Goal: Task Accomplishment & Management: Manage account settings

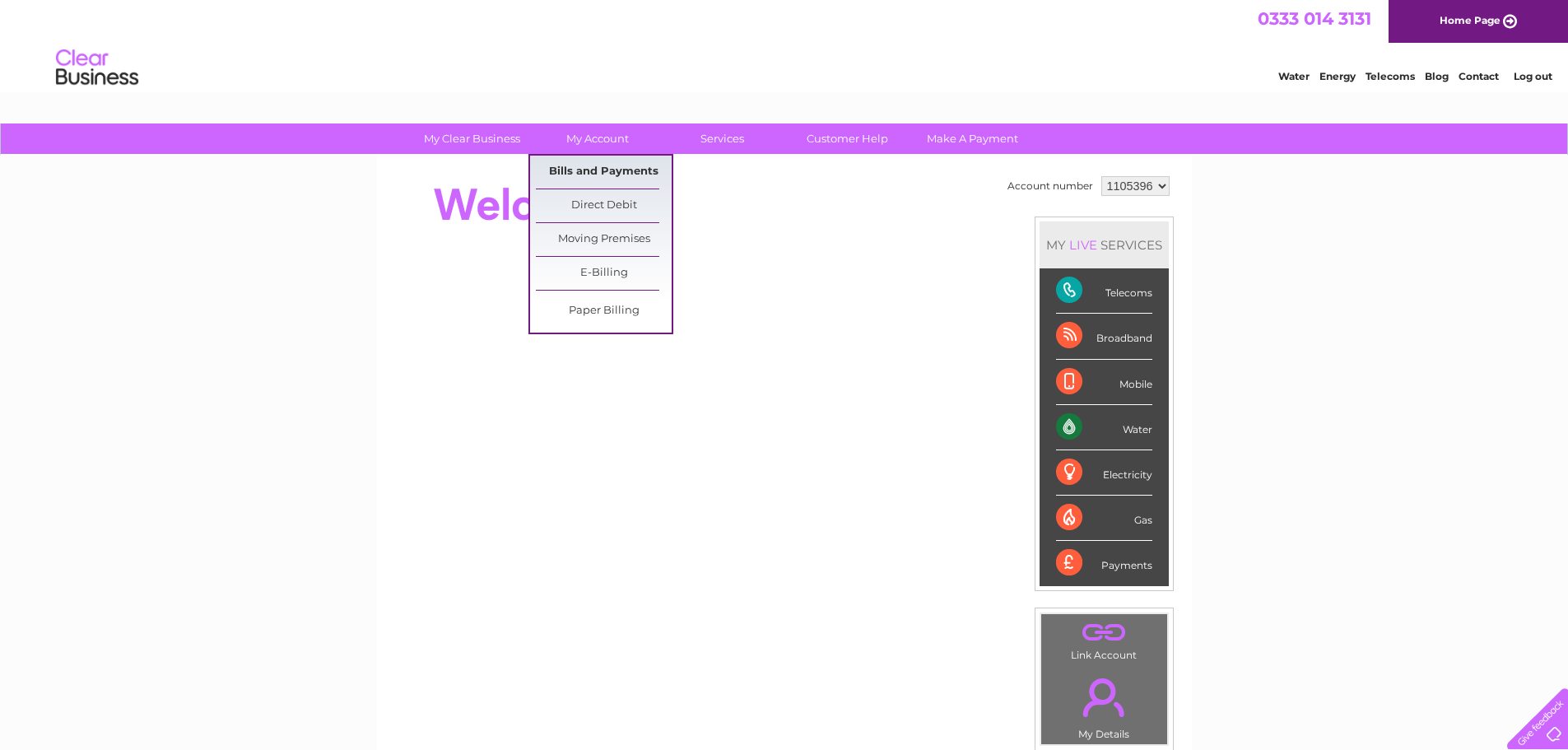
click at [603, 170] on link "Bills and Payments" at bounding box center [603, 172] width 135 height 33
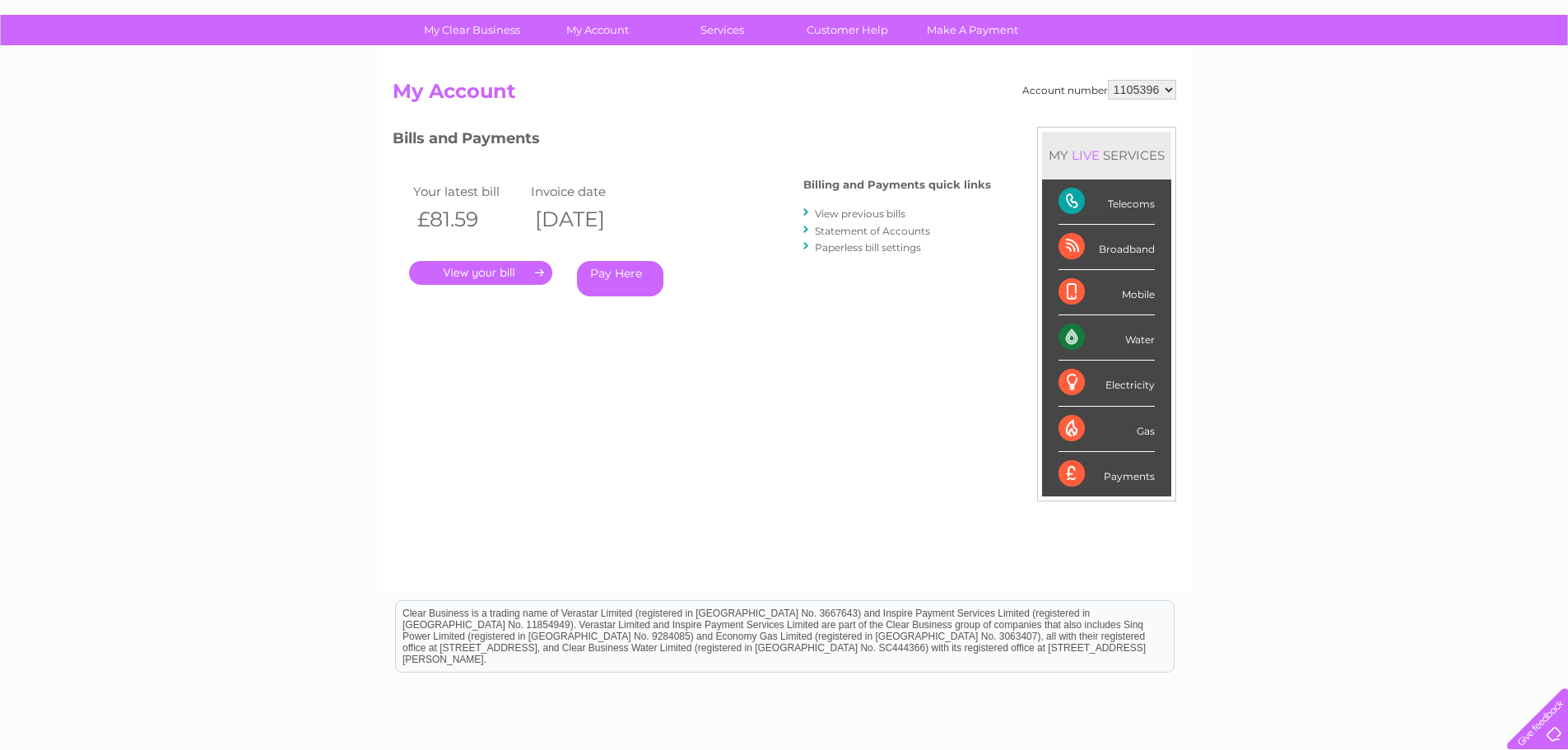
scroll to position [83, 0]
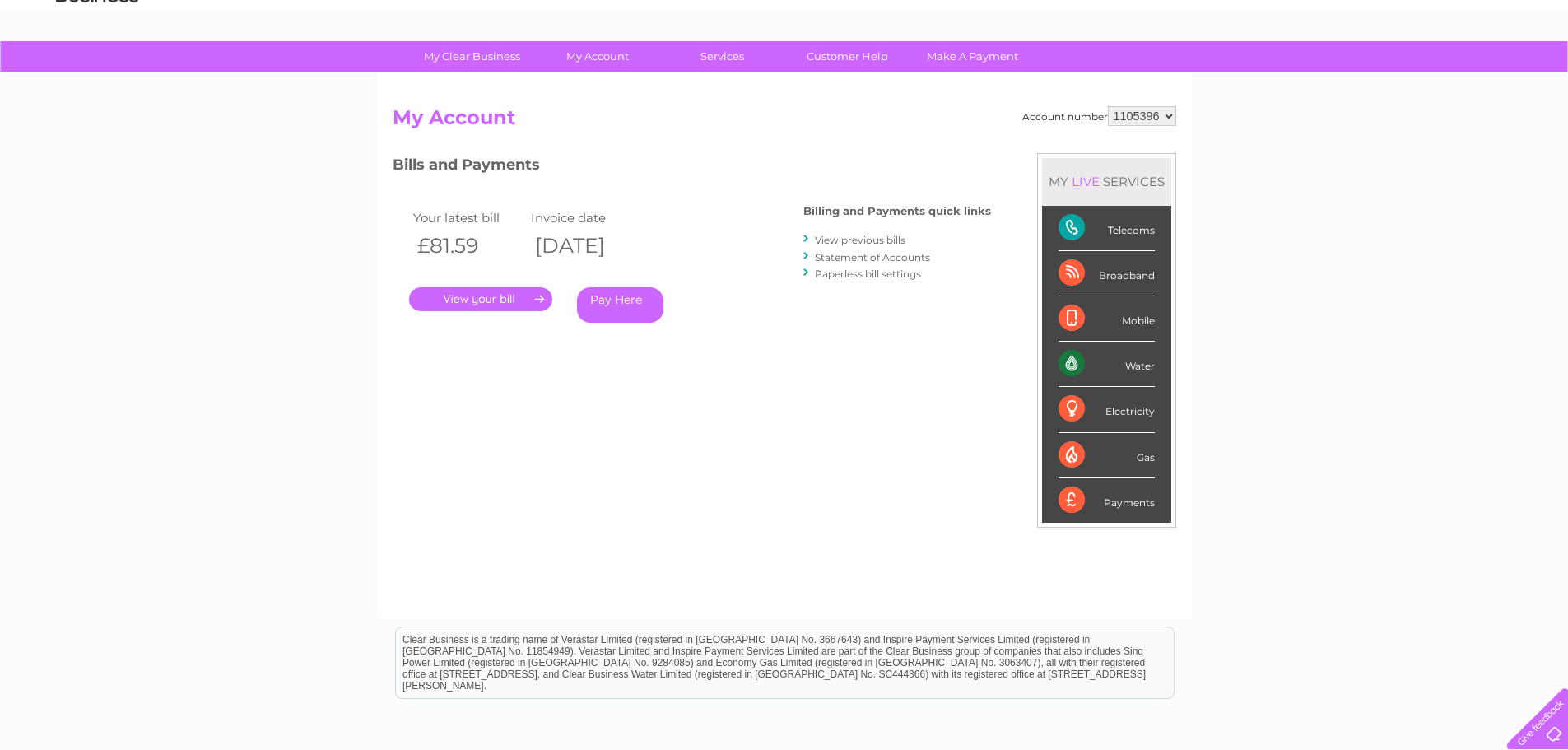
click at [845, 240] on link "View previous bills" at bounding box center [859, 239] width 90 height 12
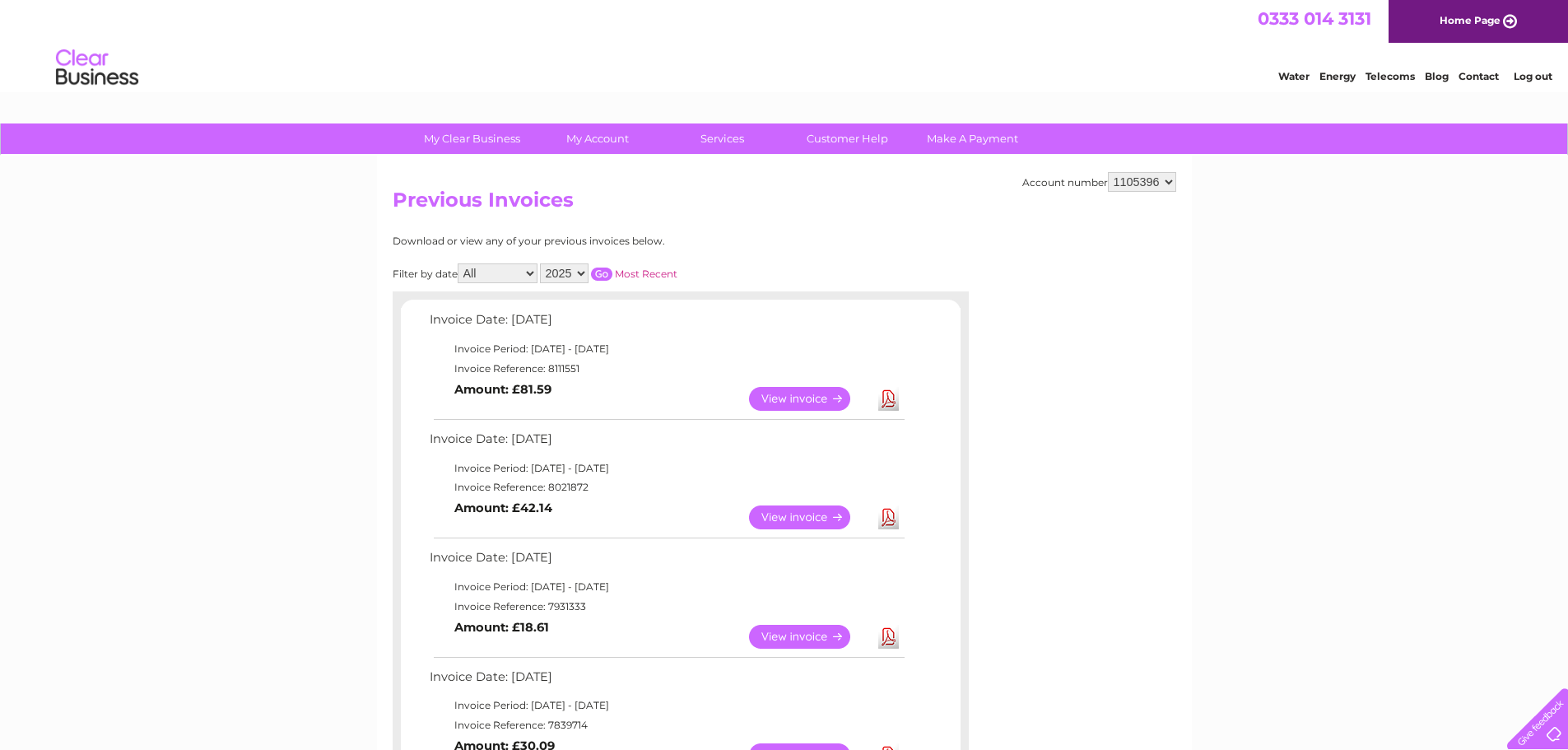
click at [585, 275] on select "2025 2024 2023 2022" at bounding box center [564, 273] width 49 height 20
select select "2024"
click at [542, 263] on select "2025 2024 2023 2022" at bounding box center [564, 273] width 49 height 20
click at [605, 273] on input "button" at bounding box center [601, 275] width 21 height 13
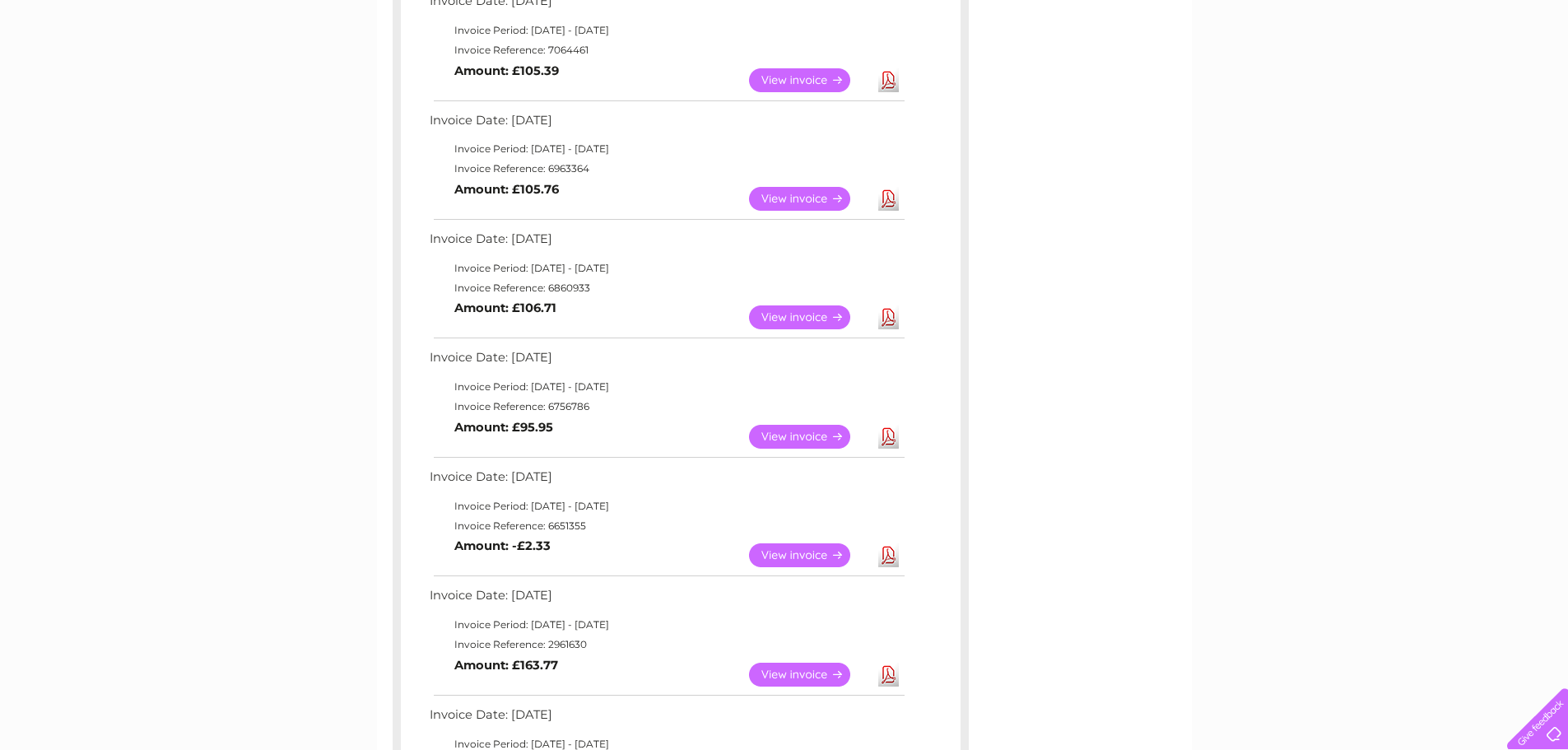
scroll to position [576, 0]
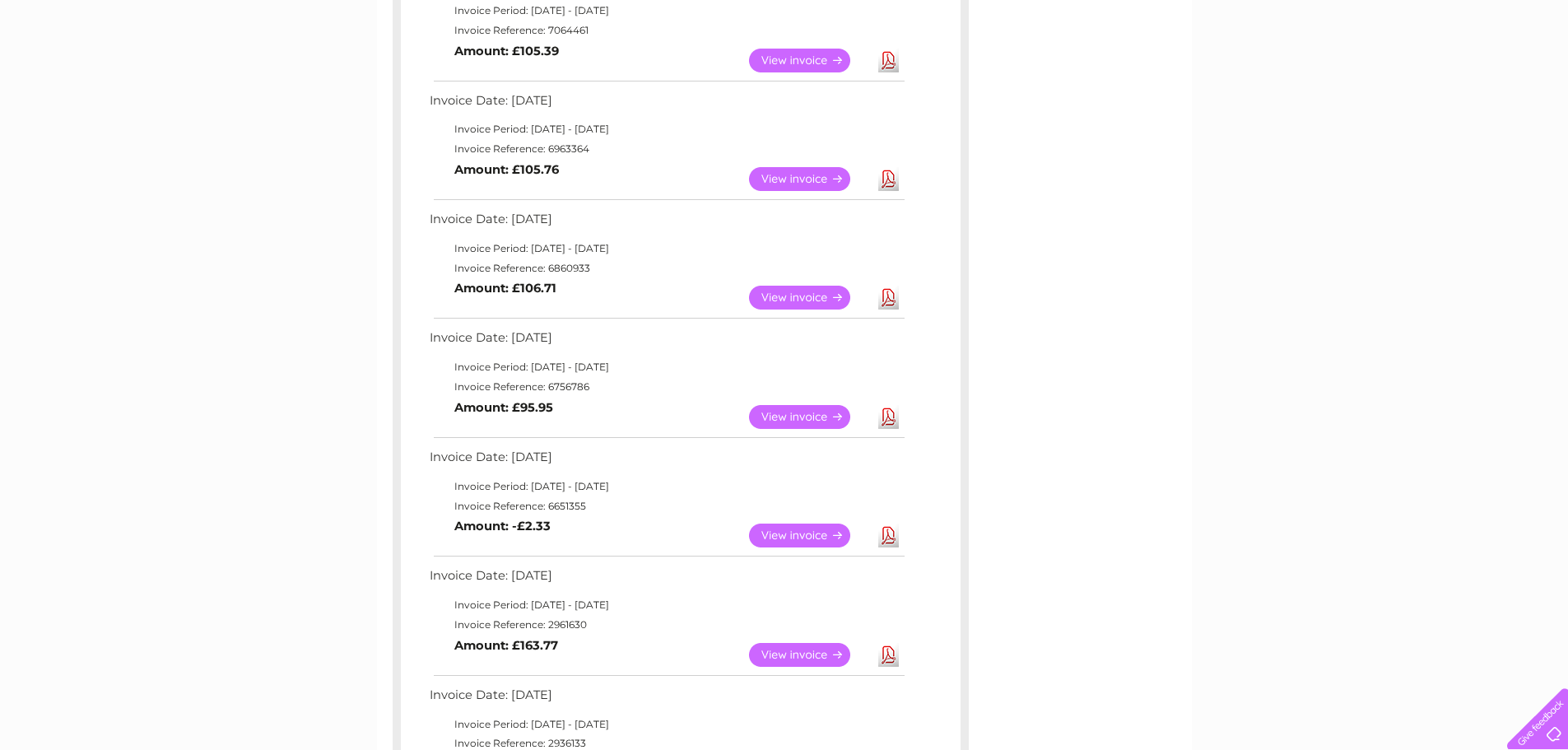
click at [796, 413] on link "View" at bounding box center [809, 417] width 121 height 24
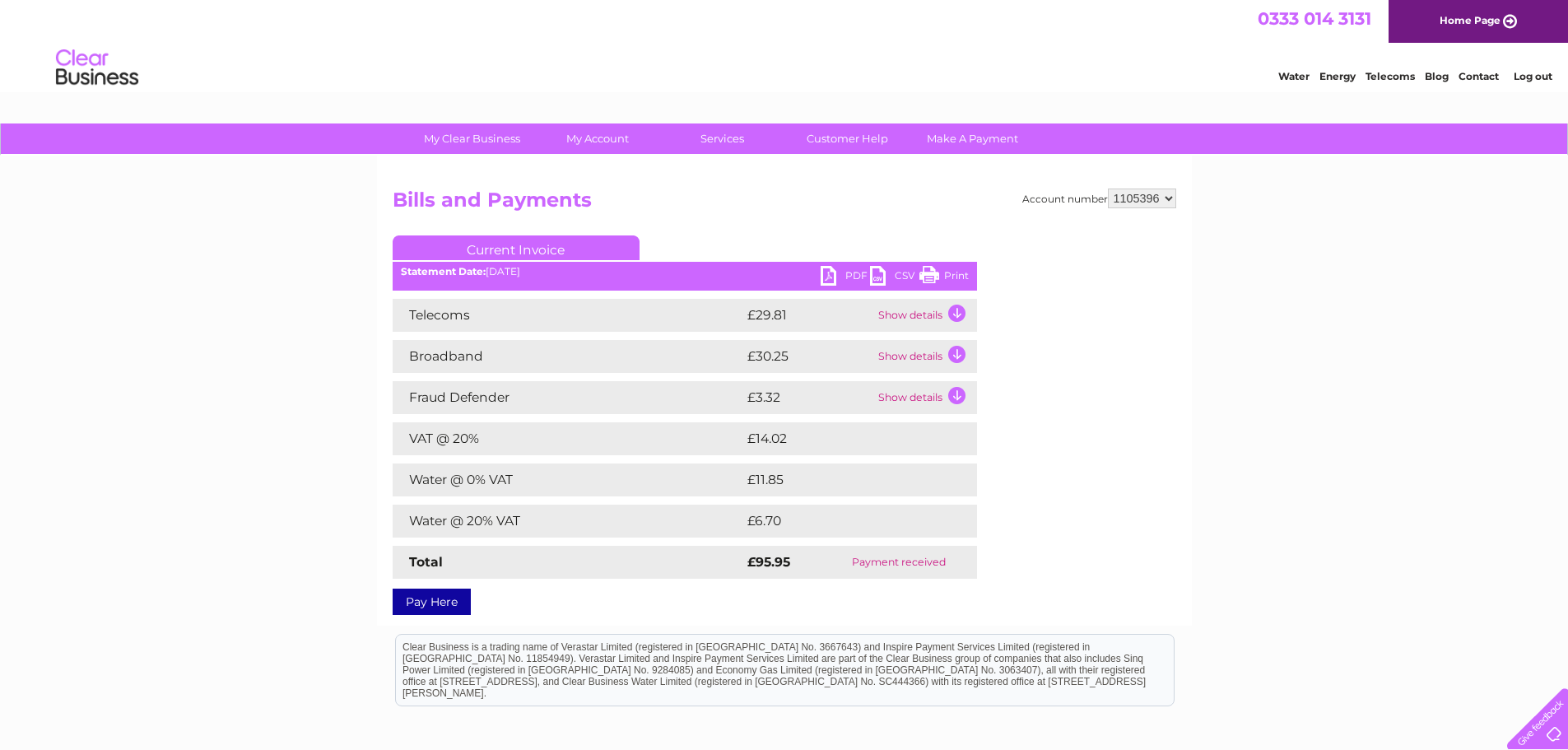
click at [825, 275] on link "PDF" at bounding box center [844, 278] width 49 height 24
click at [578, 244] on link "Current Invoice" at bounding box center [516, 248] width 247 height 25
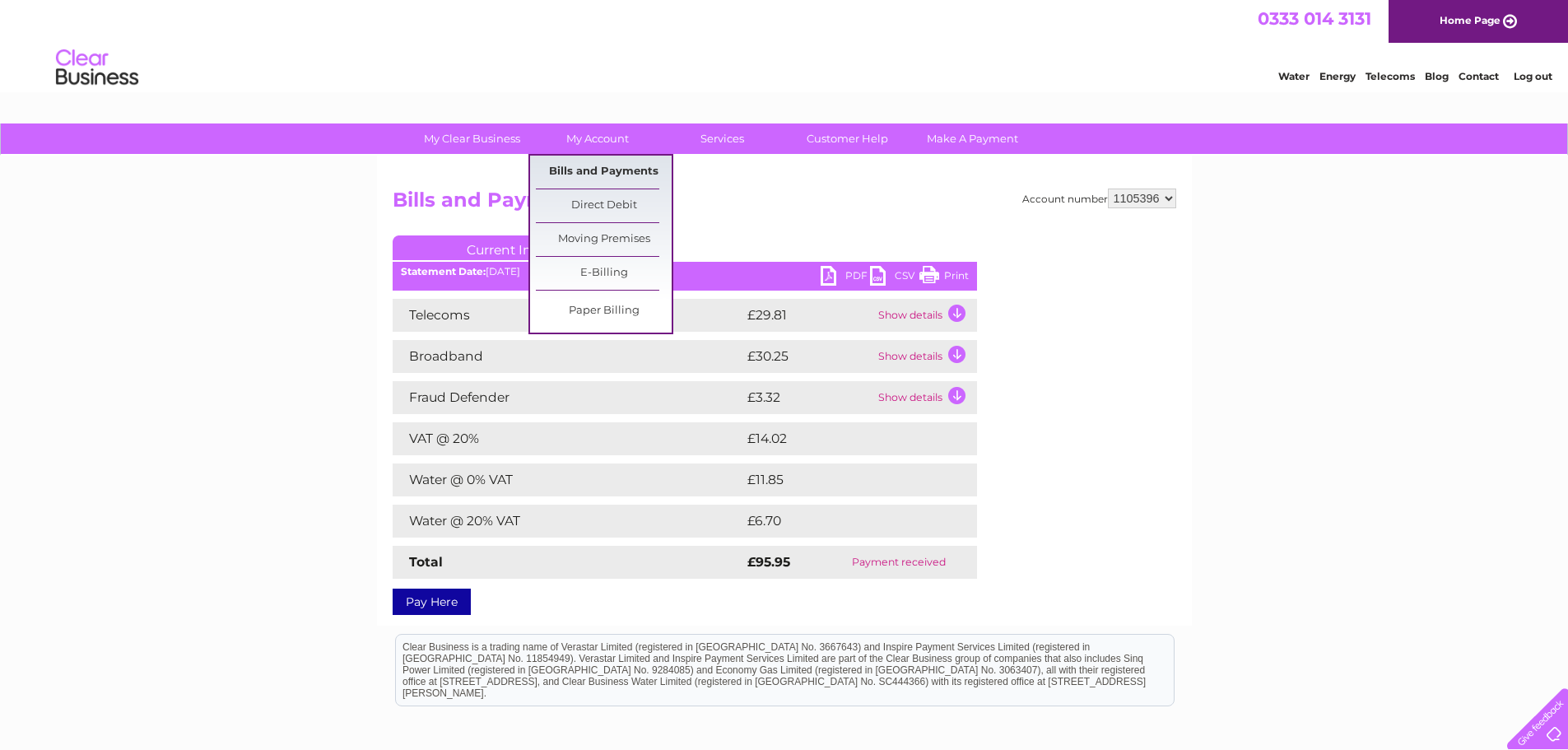
click at [615, 171] on link "Bills and Payments" at bounding box center [603, 172] width 135 height 33
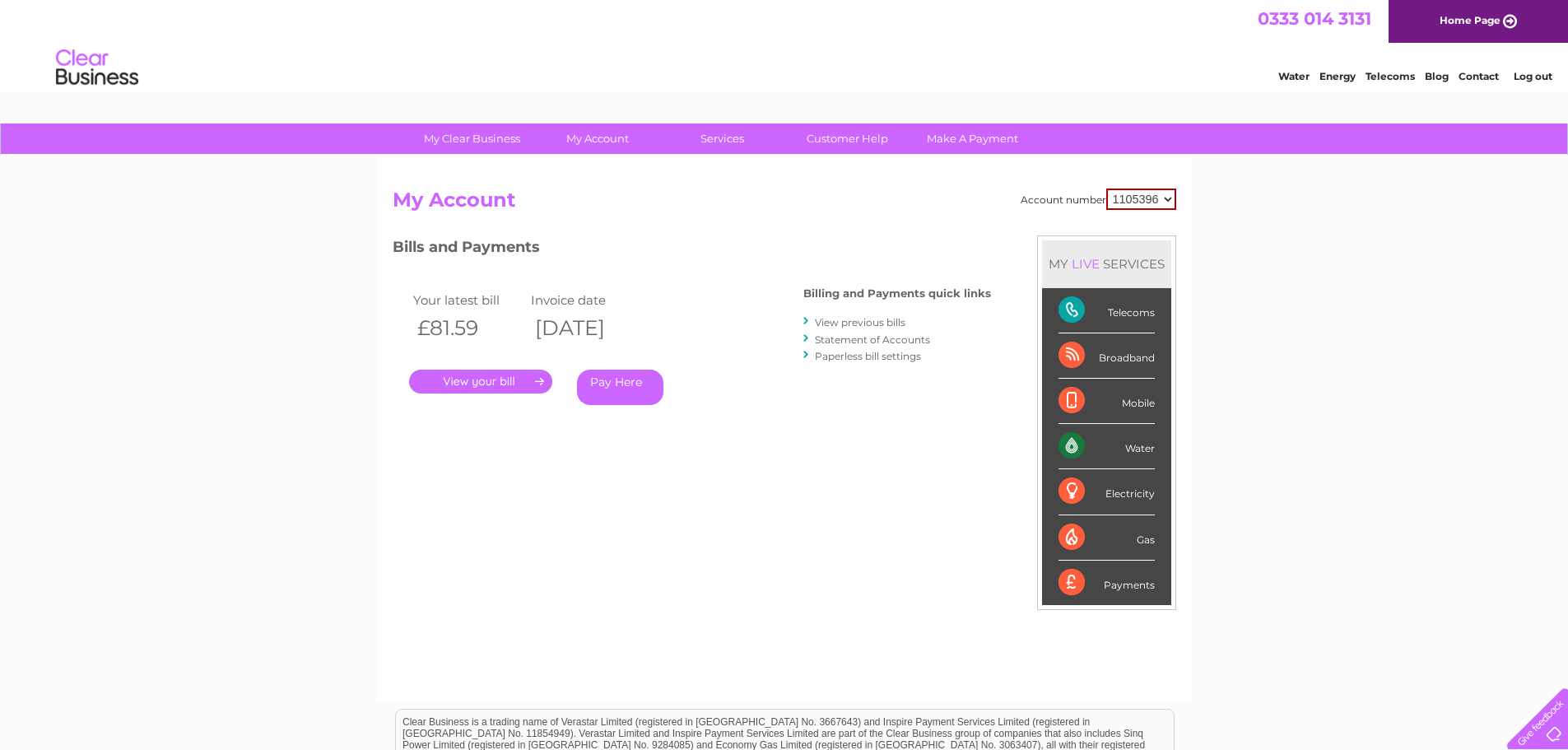
click at [887, 292] on h4 "Billing and Payments quick links" at bounding box center [896, 293] width 187 height 12
click at [885, 325] on link "View previous bills" at bounding box center [859, 322] width 90 height 12
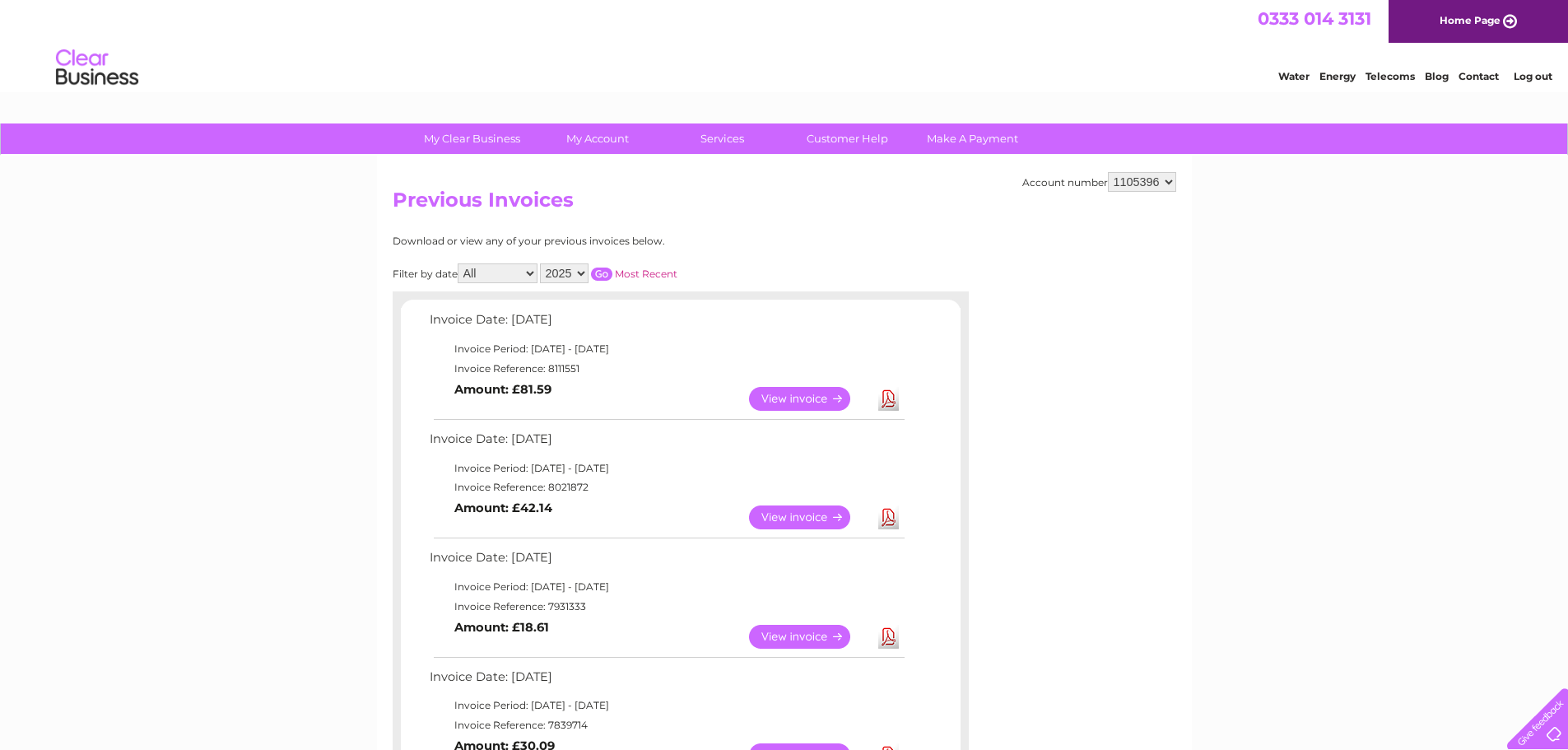
click at [583, 273] on select "2025 2024 2023 2022" at bounding box center [564, 273] width 49 height 20
select select "2024"
click at [542, 263] on select "2025 2024 2023 2022" at bounding box center [564, 273] width 49 height 20
click at [603, 274] on input "button" at bounding box center [601, 275] width 21 height 13
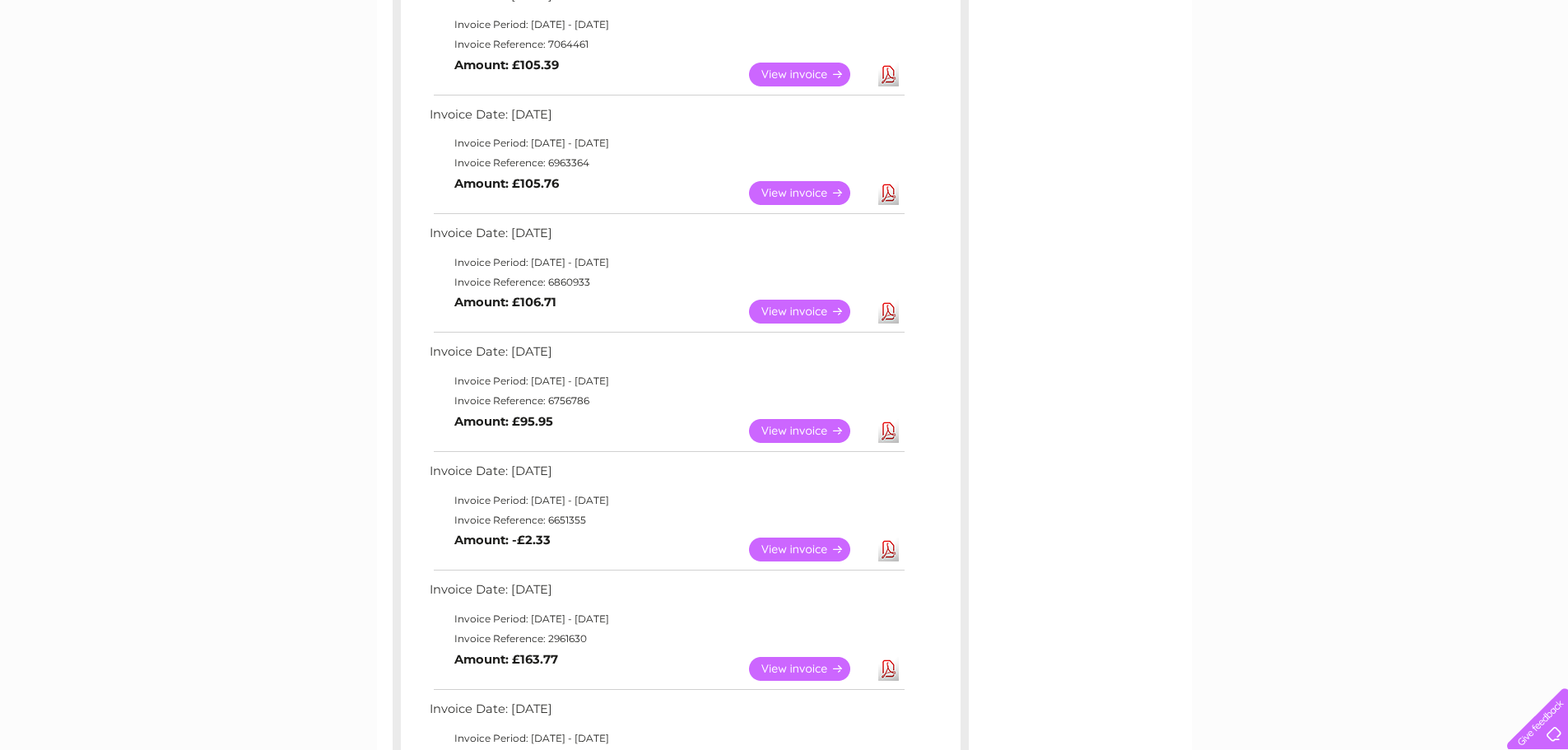
scroll to position [576, 0]
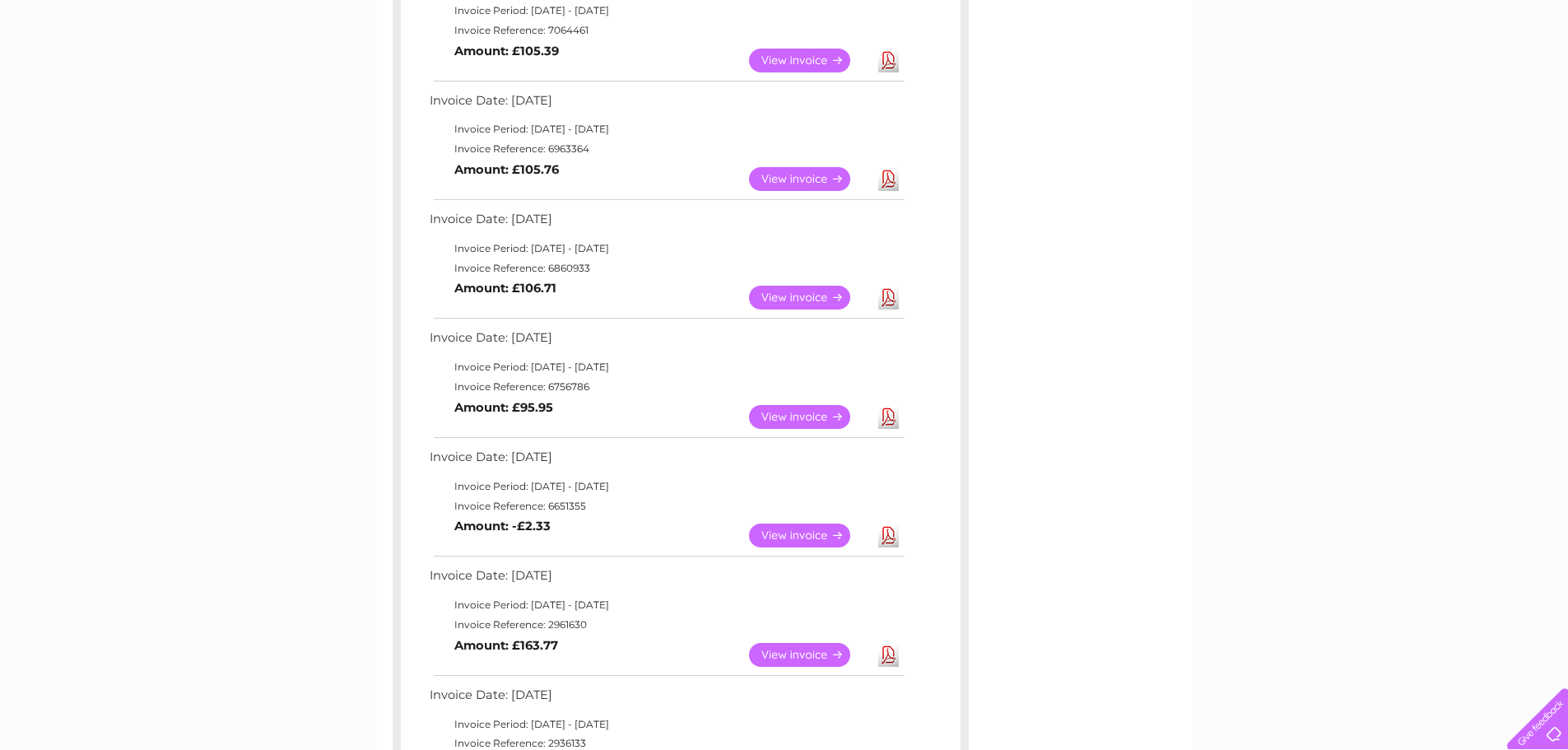
click at [784, 532] on link "View" at bounding box center [809, 535] width 121 height 24
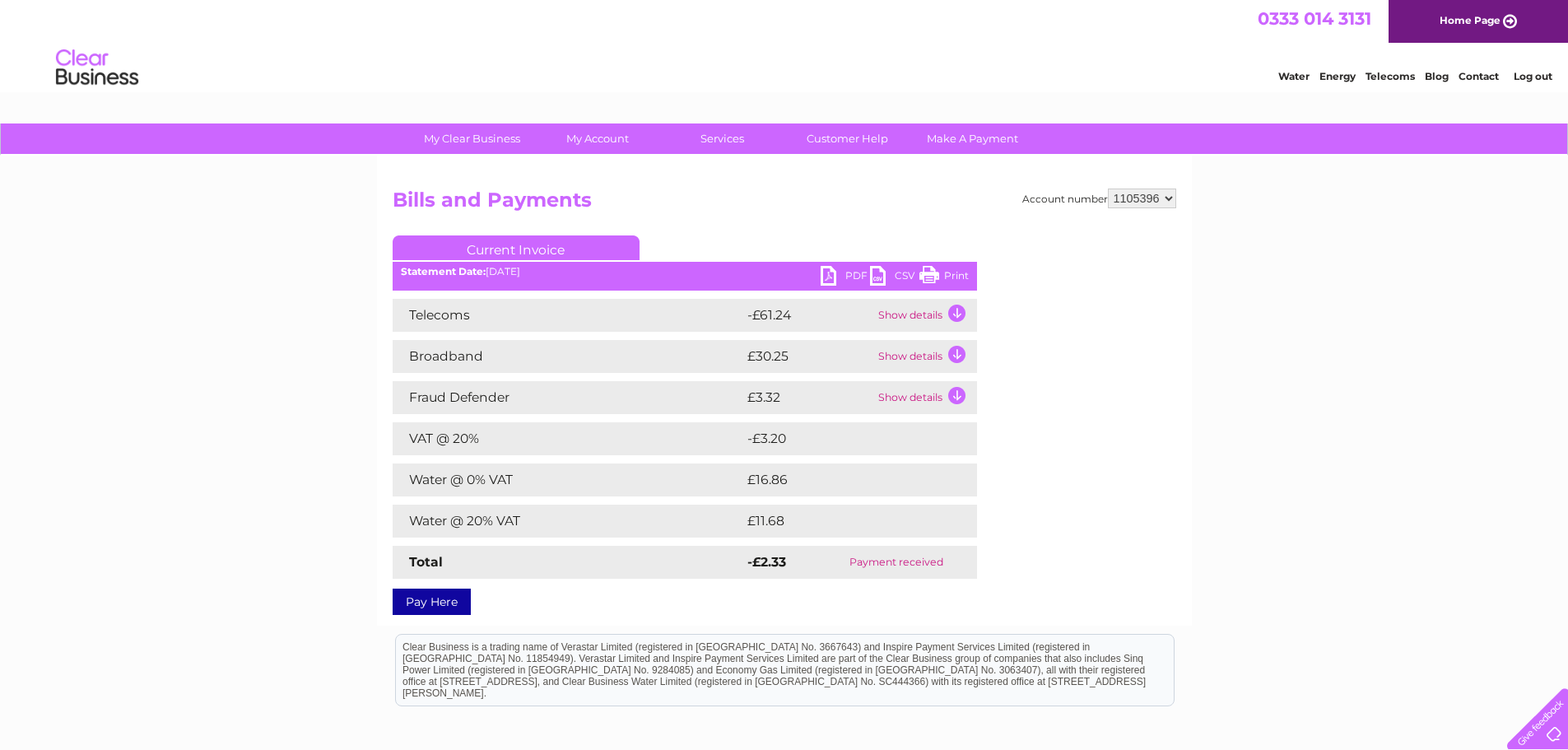
click at [570, 243] on link "Current Invoice" at bounding box center [516, 248] width 247 height 25
click at [828, 278] on link "PDF" at bounding box center [844, 278] width 49 height 24
